Goal: Task Accomplishment & Management: Complete application form

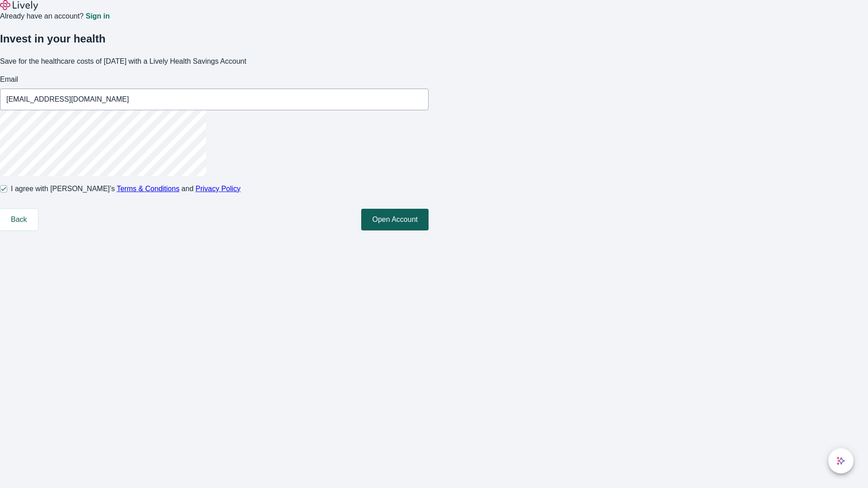
click at [428, 230] on button "Open Account" at bounding box center [394, 220] width 67 height 22
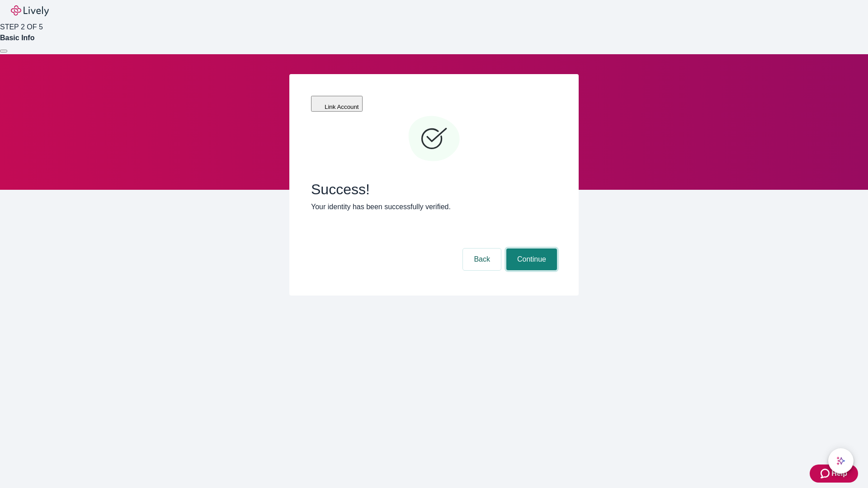
click at [530, 249] on button "Continue" at bounding box center [531, 260] width 51 height 22
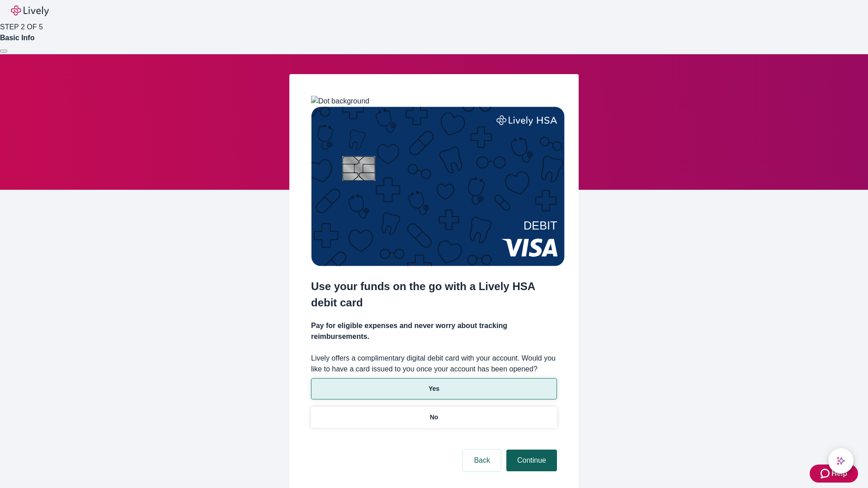
click at [433, 384] on p "Yes" at bounding box center [433, 388] width 11 height 9
click at [530, 450] on button "Continue" at bounding box center [531, 461] width 51 height 22
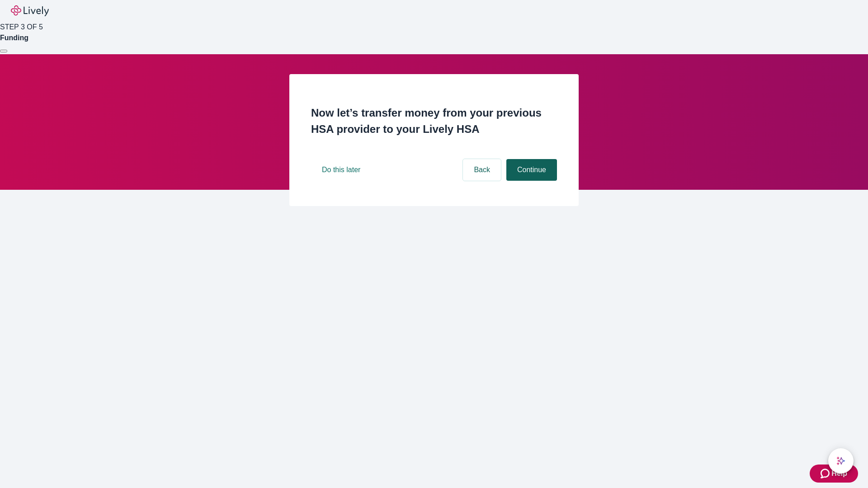
click at [530, 181] on button "Continue" at bounding box center [531, 170] width 51 height 22
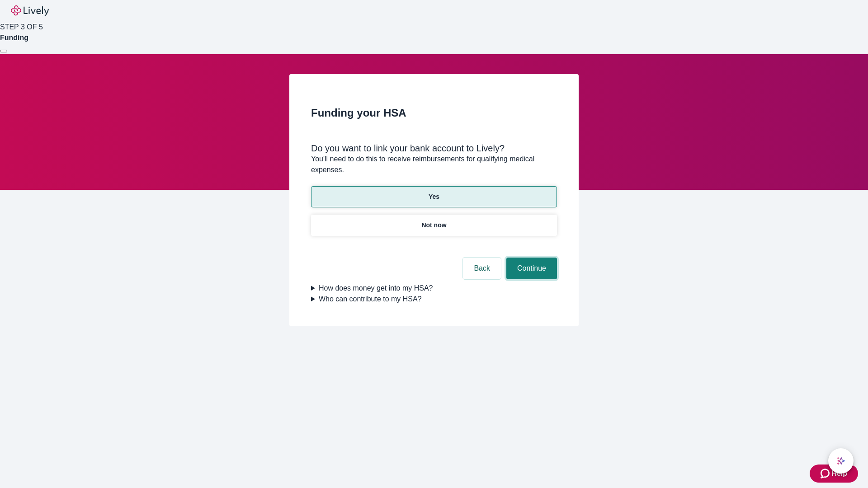
click at [530, 258] on button "Continue" at bounding box center [531, 269] width 51 height 22
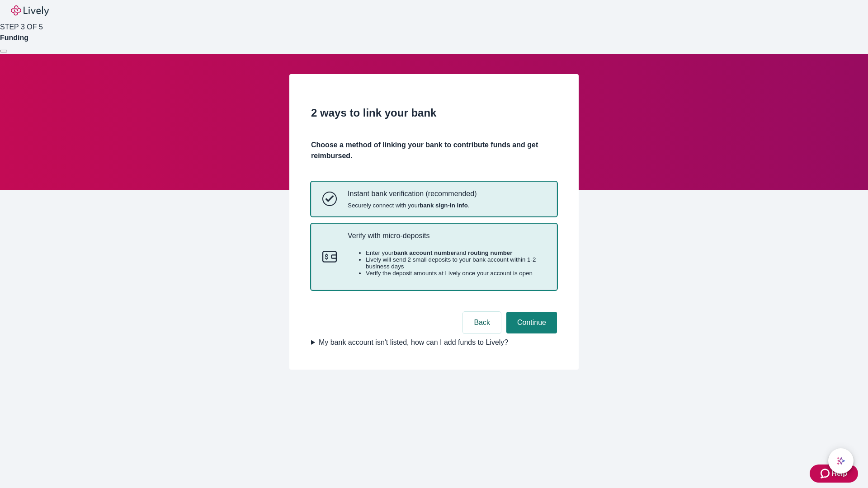
click at [446, 240] on p "Verify with micro-deposits" at bounding box center [446, 235] width 198 height 9
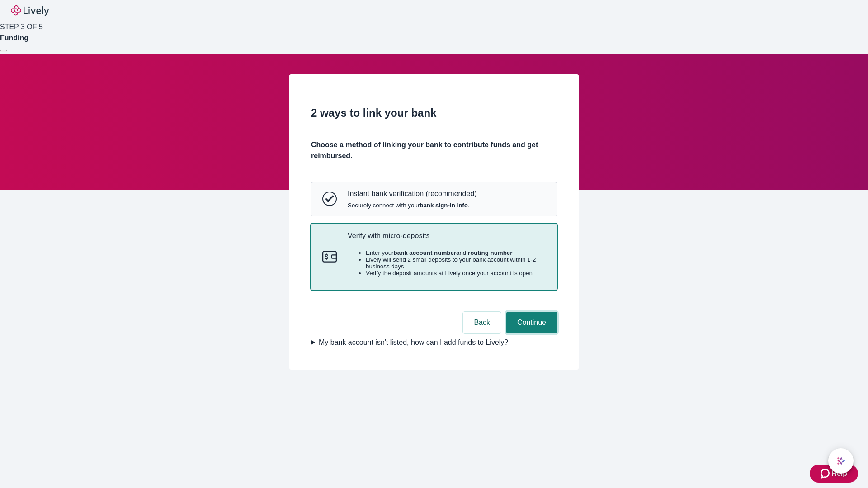
click at [530, 333] on button "Continue" at bounding box center [531, 323] width 51 height 22
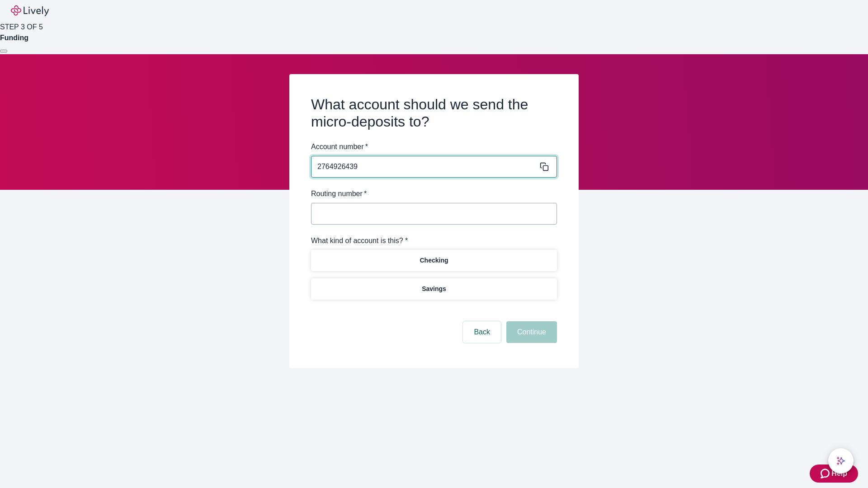
type input "2764926439"
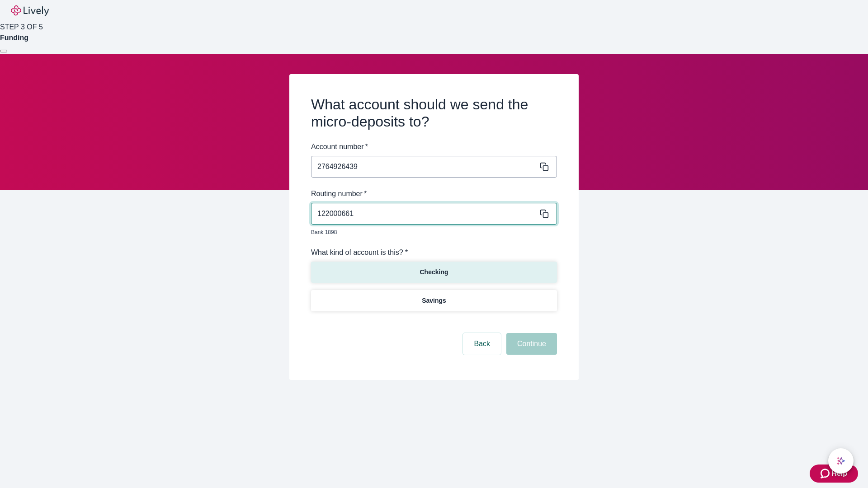
type input "122000661"
click at [433, 268] on p "Checking" at bounding box center [433, 272] width 28 height 9
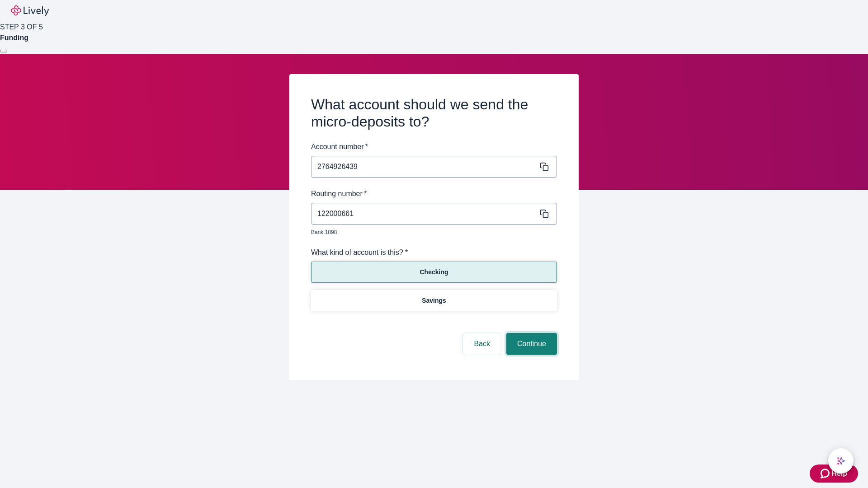
click at [530, 333] on button "Continue" at bounding box center [531, 344] width 51 height 22
